Goal: Check status

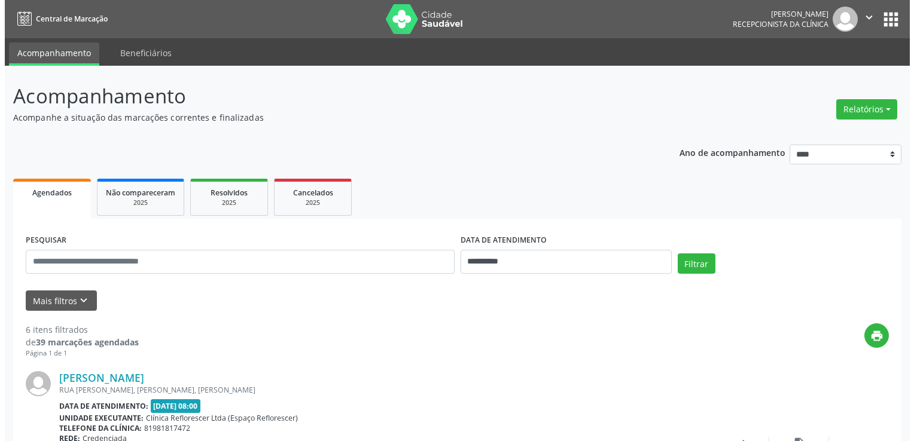
scroll to position [957, 0]
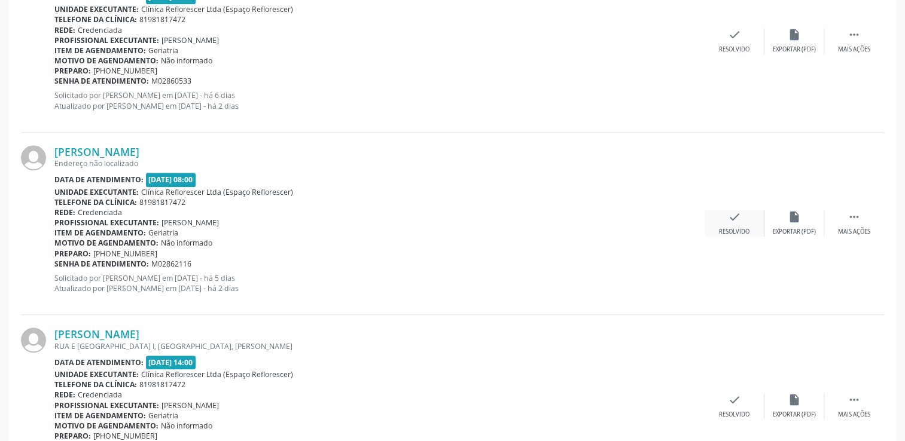
click at [740, 233] on div "Resolvido" at bounding box center [734, 232] width 30 height 8
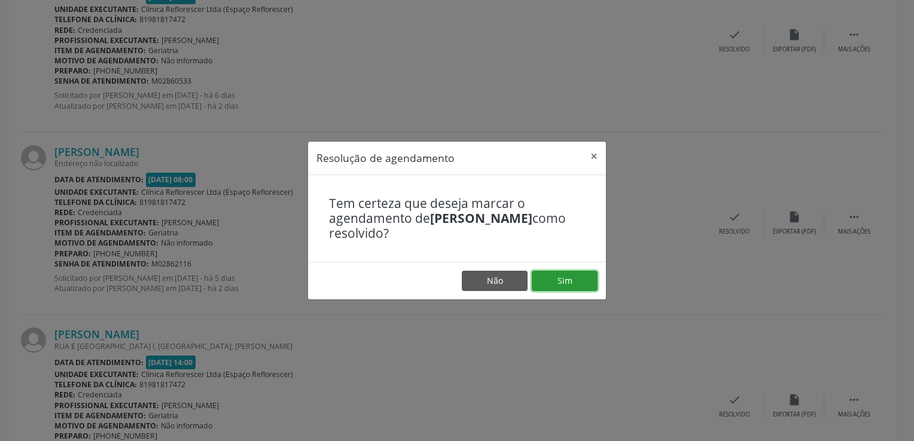
click at [547, 283] on button "Sim" at bounding box center [565, 281] width 66 height 20
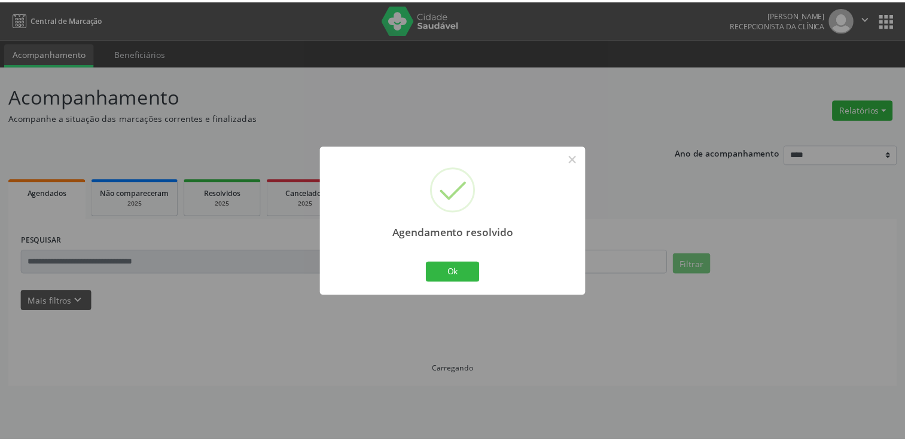
scroll to position [0, 0]
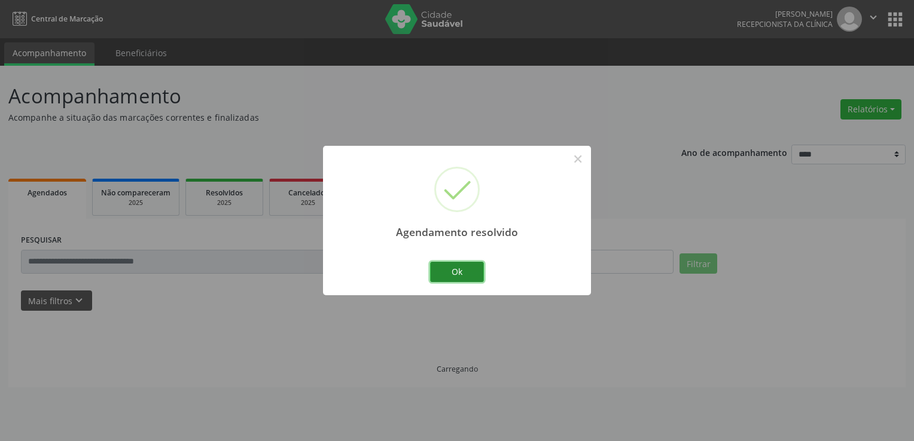
click at [469, 274] on button "Ok" at bounding box center [457, 272] width 54 height 20
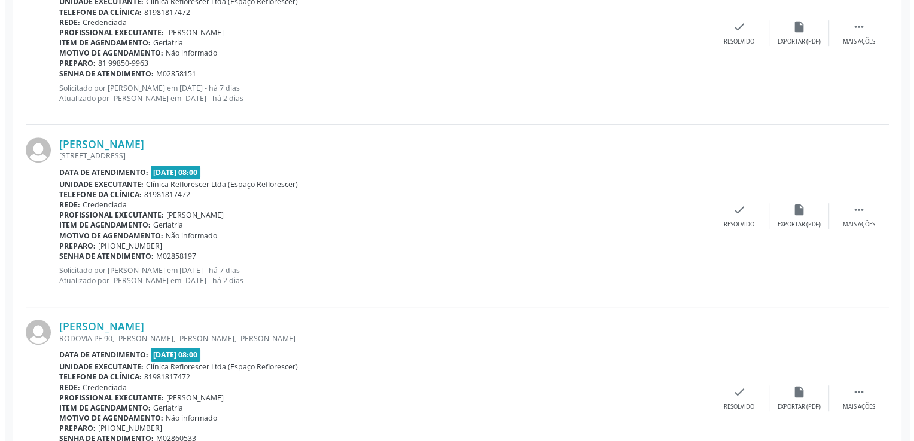
scroll to position [538, 0]
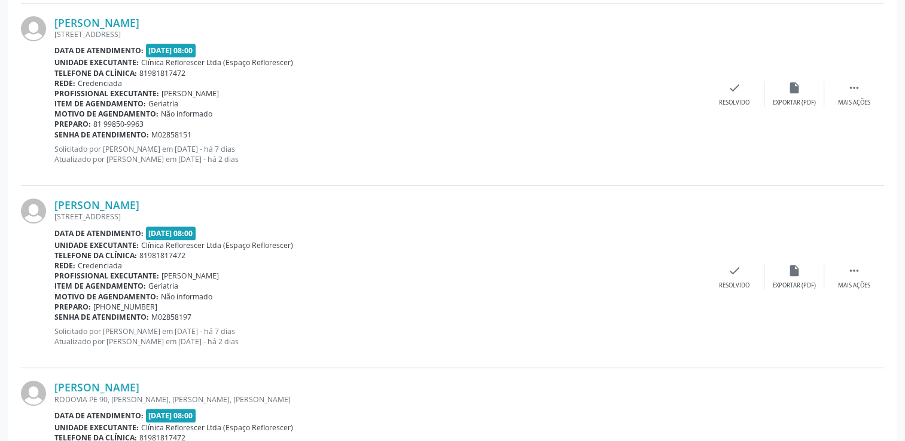
click at [502, 199] on div "Ivanete Alves da Silva" at bounding box center [379, 205] width 650 height 13
click at [720, 39] on div "Iraci Alves da Silva RUA DA MATRIZ 199, CENTRO, PASSIRA - PE Data de atendiment…" at bounding box center [452, 95] width 863 height 182
click at [721, 269] on div "check Resolvido" at bounding box center [734, 277] width 60 height 26
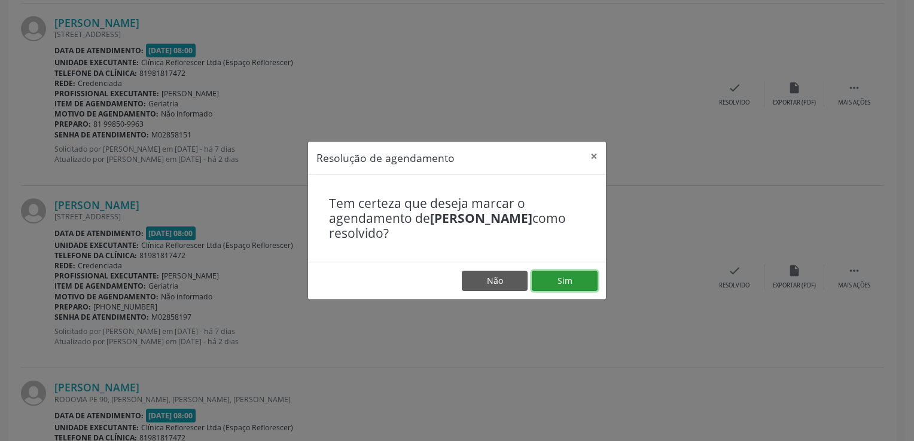
click at [570, 276] on button "Sim" at bounding box center [565, 281] width 66 height 20
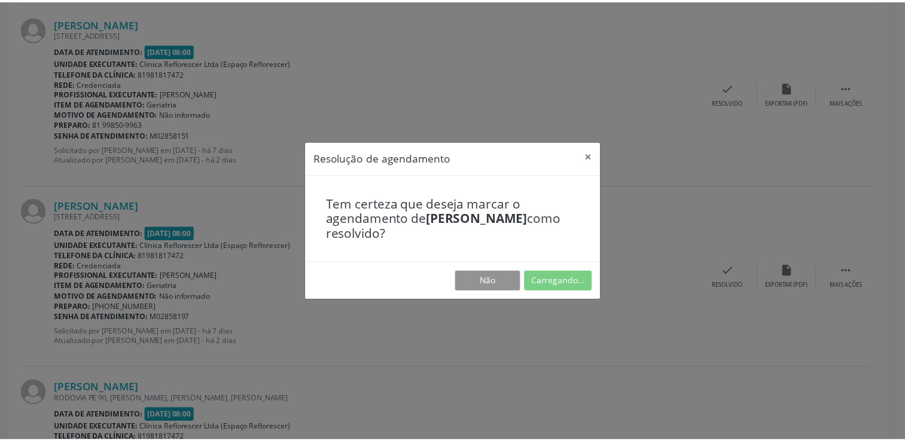
scroll to position [0, 0]
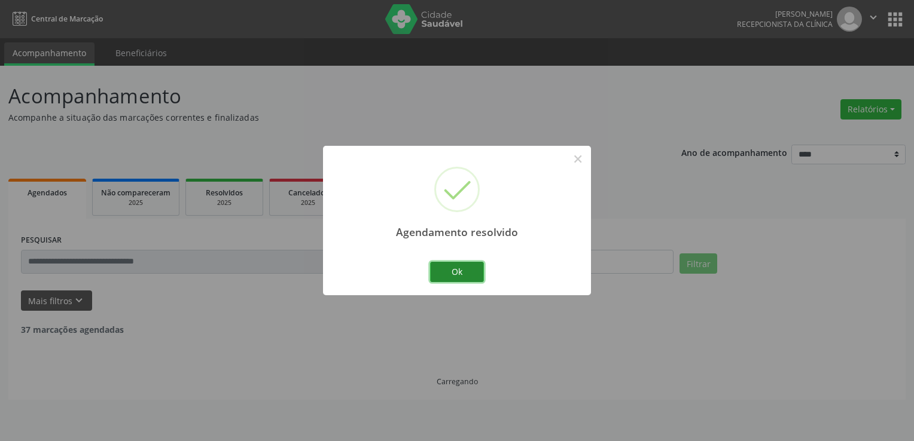
click at [451, 272] on button "Ok" at bounding box center [457, 272] width 54 height 20
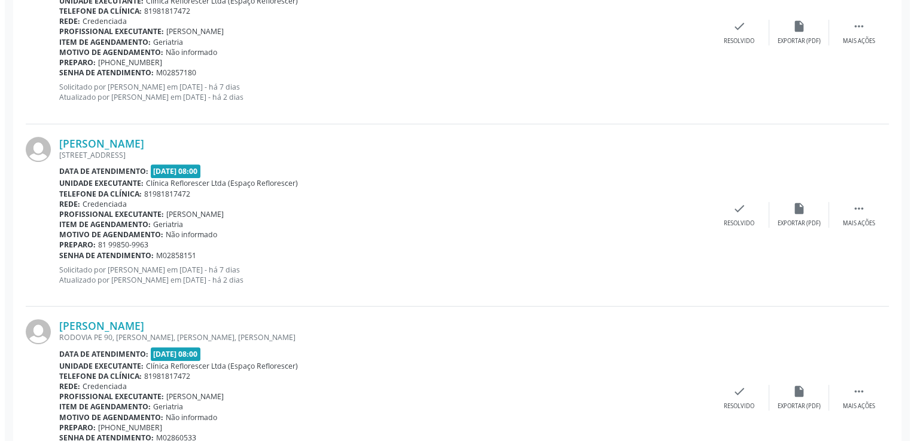
scroll to position [419, 0]
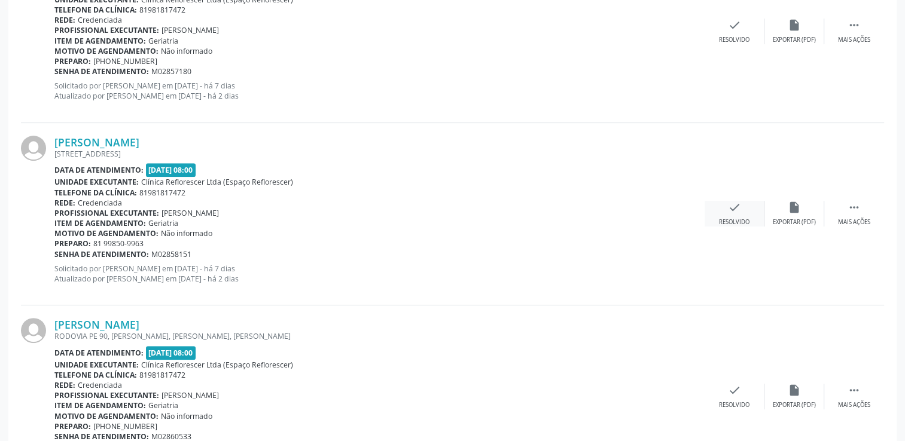
click at [734, 209] on icon "check" at bounding box center [734, 207] width 13 height 13
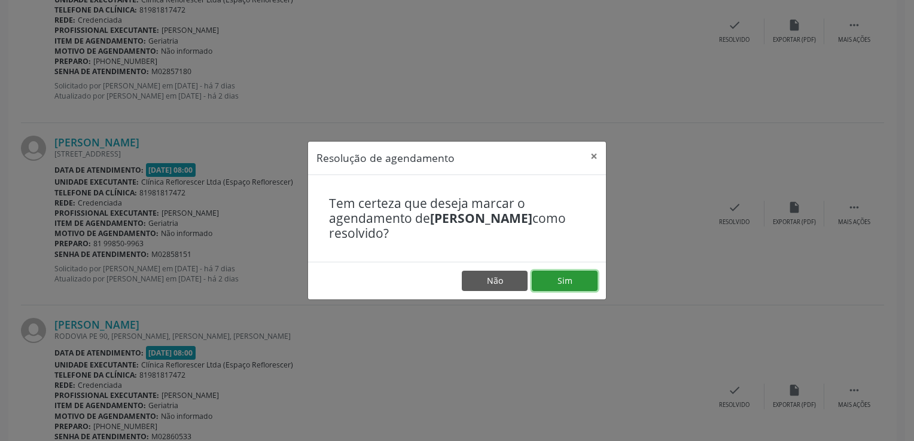
click at [553, 279] on button "Sim" at bounding box center [565, 281] width 66 height 20
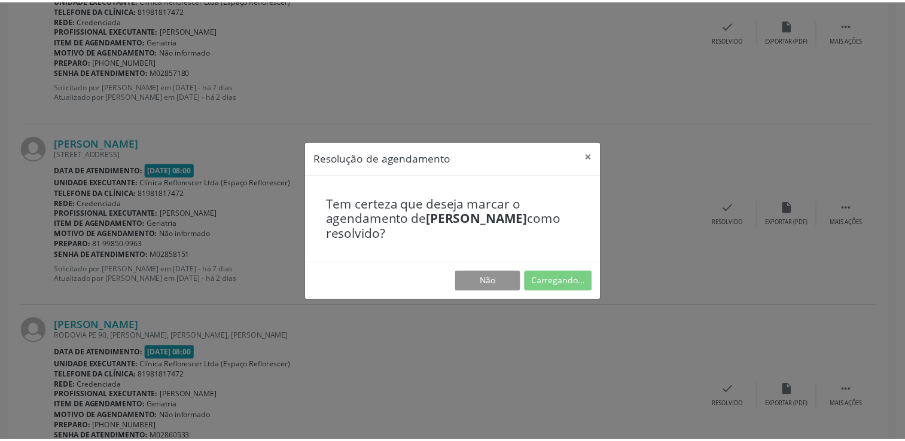
scroll to position [0, 0]
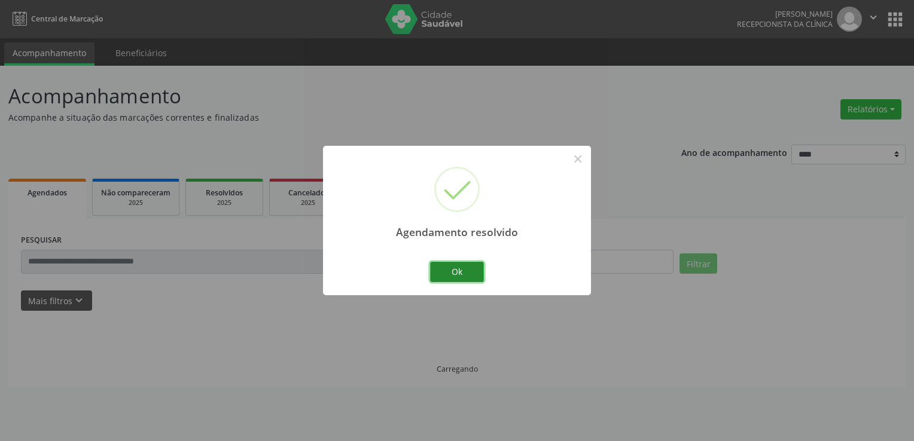
click at [451, 267] on button "Ok" at bounding box center [457, 272] width 54 height 20
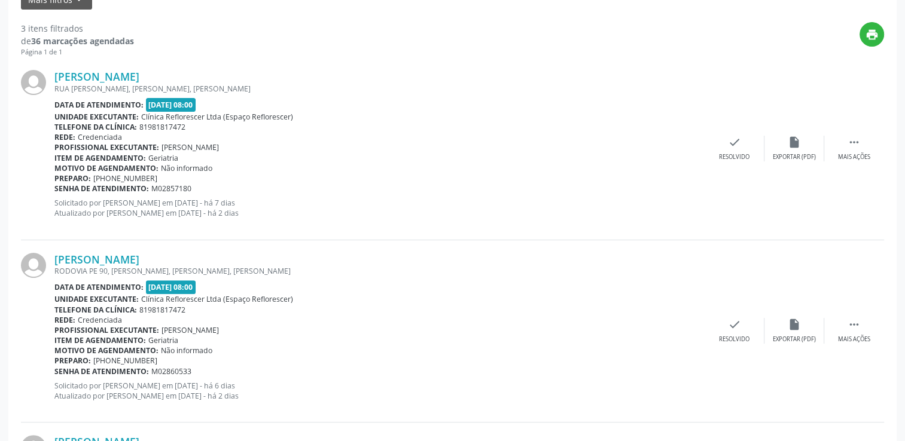
scroll to position [299, 0]
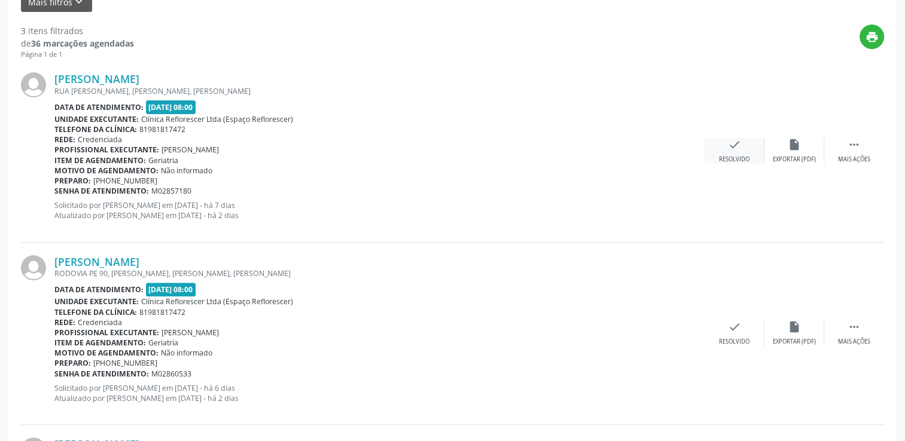
drag, startPoint x: 755, startPoint y: 145, endPoint x: 749, endPoint y: 144, distance: 6.1
click at [749, 144] on div "check Resolvido" at bounding box center [734, 151] width 60 height 26
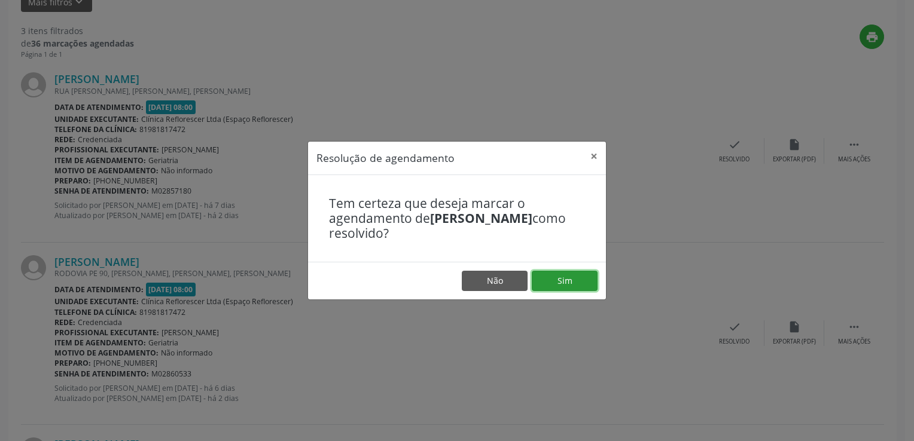
click at [562, 276] on button "Sim" at bounding box center [565, 281] width 66 height 20
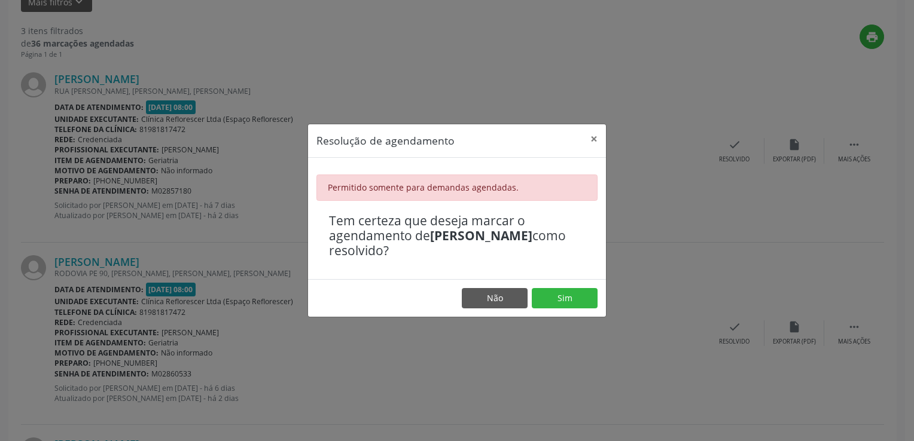
click at [486, 75] on div "Resolução de agendamento × Permitido somente para demandas agendadas. Tem certe…" at bounding box center [457, 220] width 914 height 441
